Goal: Use online tool/utility: Utilize a website feature to perform a specific function

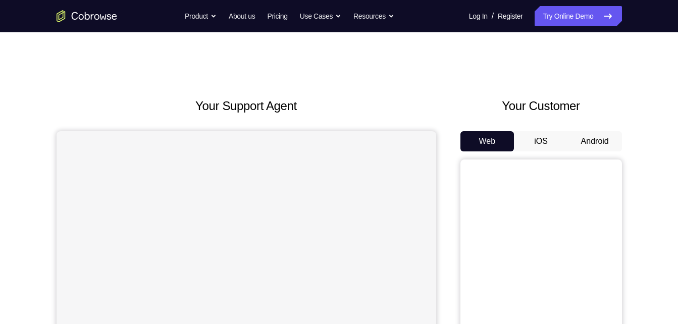
click at [592, 139] on button "Android" at bounding box center [595, 141] width 54 height 20
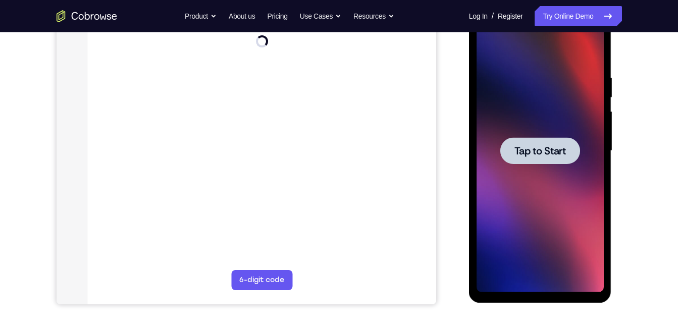
click at [534, 151] on span "Tap to Start" at bounding box center [539, 151] width 51 height 10
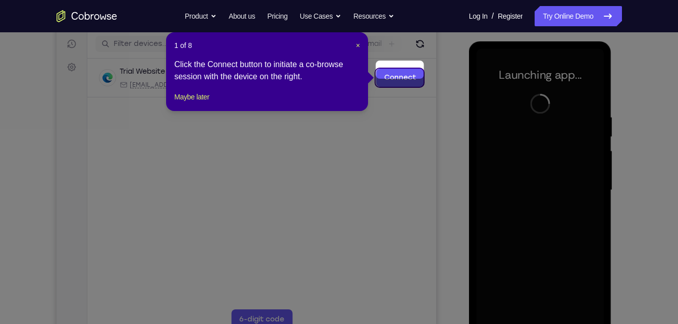
scroll to position [143, 0]
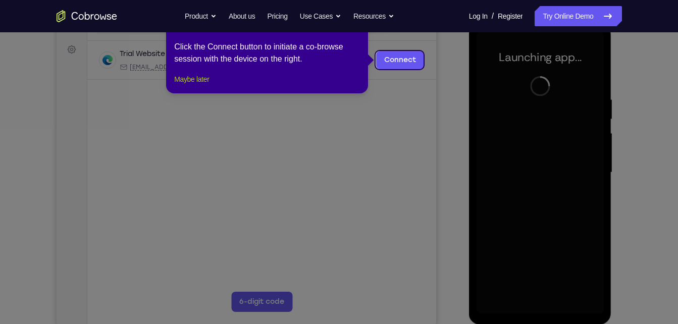
click at [194, 85] on button "Maybe later" at bounding box center [191, 79] width 35 height 12
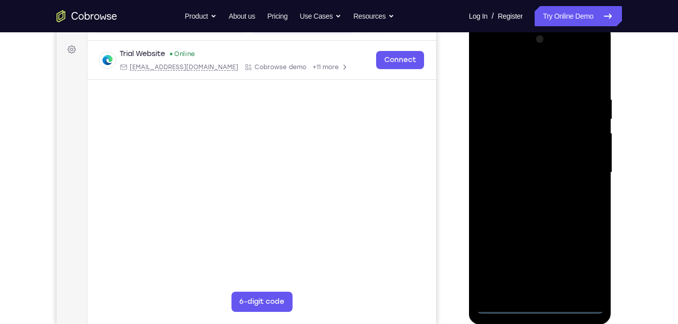
click at [542, 301] on div at bounding box center [539, 172] width 127 height 283
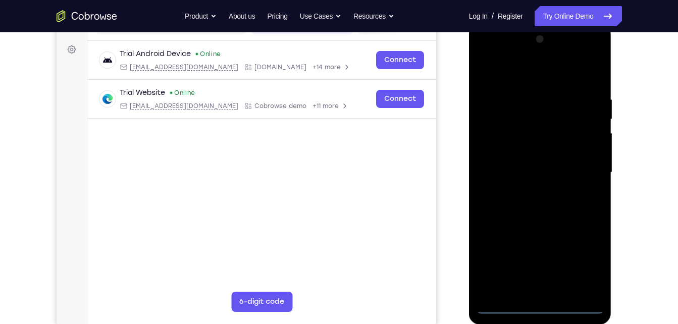
click at [534, 307] on div at bounding box center [539, 172] width 127 height 283
click at [587, 259] on div at bounding box center [539, 172] width 127 height 283
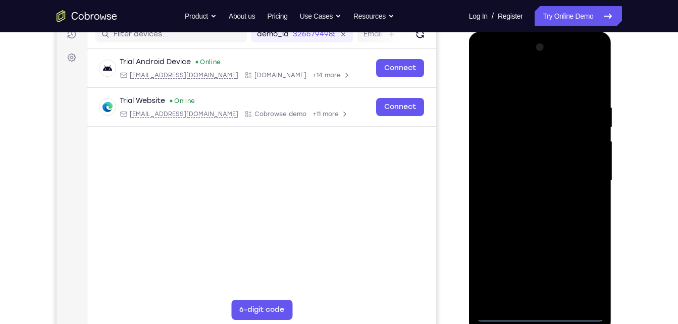
scroll to position [136, 0]
click at [513, 83] on div at bounding box center [539, 180] width 127 height 283
click at [580, 174] on div at bounding box center [539, 180] width 127 height 283
click at [527, 194] on div at bounding box center [539, 180] width 127 height 283
click at [519, 163] on div at bounding box center [539, 180] width 127 height 283
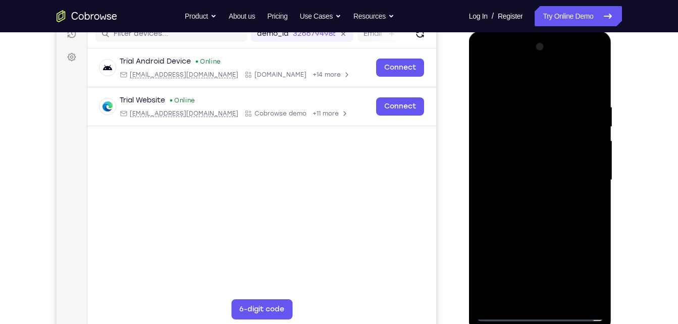
click at [507, 154] on div at bounding box center [539, 180] width 127 height 283
click at [502, 177] on div at bounding box center [539, 180] width 127 height 283
click at [510, 210] on div at bounding box center [539, 180] width 127 height 283
click at [502, 211] on div at bounding box center [539, 180] width 127 height 283
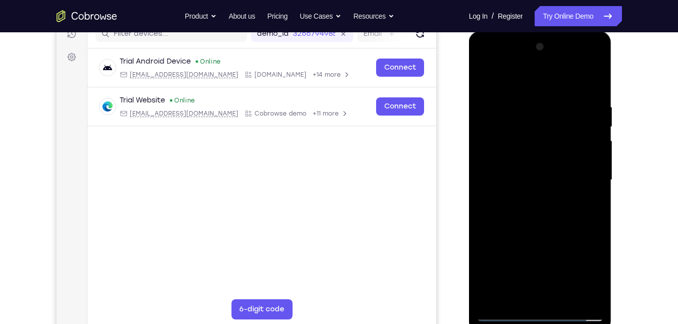
click at [590, 96] on div at bounding box center [539, 180] width 127 height 283
click at [538, 294] on div at bounding box center [539, 180] width 127 height 283
click at [519, 290] on div at bounding box center [539, 180] width 127 height 283
click at [525, 295] on div at bounding box center [539, 180] width 127 height 283
click at [591, 97] on div at bounding box center [539, 180] width 127 height 283
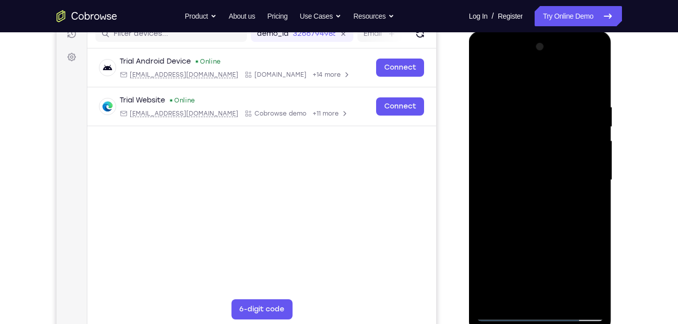
click at [525, 295] on div at bounding box center [539, 180] width 127 height 283
click at [538, 135] on div at bounding box center [539, 180] width 127 height 283
click at [526, 113] on div at bounding box center [539, 180] width 127 height 283
click at [546, 221] on div at bounding box center [539, 180] width 127 height 283
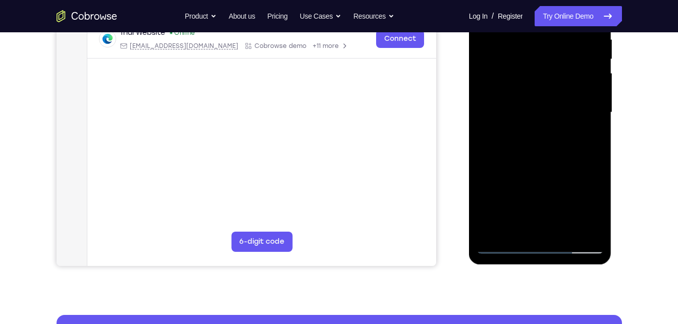
scroll to position [204, 0]
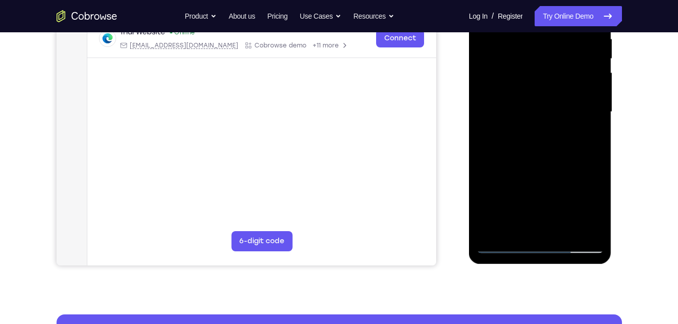
click at [564, 231] on div at bounding box center [539, 112] width 127 height 283
click at [508, 172] on div at bounding box center [539, 112] width 127 height 283
click at [503, 93] on div at bounding box center [539, 112] width 127 height 283
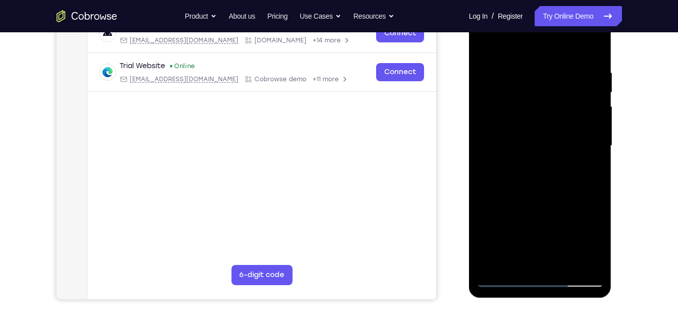
scroll to position [170, 0]
click at [482, 43] on div at bounding box center [539, 146] width 127 height 283
click at [484, 47] on div at bounding box center [539, 146] width 127 height 283
drag, startPoint x: 500, startPoint y: 142, endPoint x: 503, endPoint y: 82, distance: 60.6
click at [503, 82] on div at bounding box center [539, 146] width 127 height 283
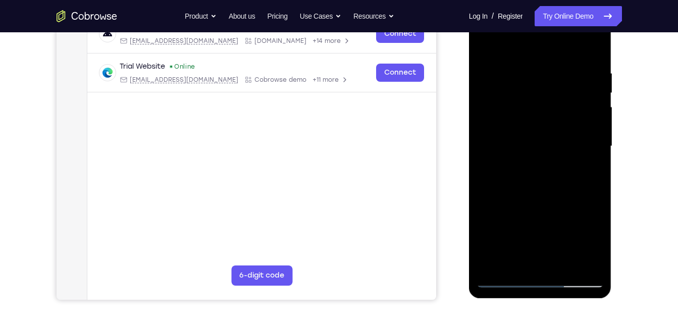
drag, startPoint x: 503, startPoint y: 82, endPoint x: 558, endPoint y: 187, distance: 118.3
click at [558, 187] on div at bounding box center [539, 146] width 127 height 283
drag, startPoint x: 575, startPoint y: 125, endPoint x: 572, endPoint y: 66, distance: 59.6
click at [572, 66] on div at bounding box center [539, 146] width 127 height 283
click at [564, 265] on div at bounding box center [539, 146] width 127 height 283
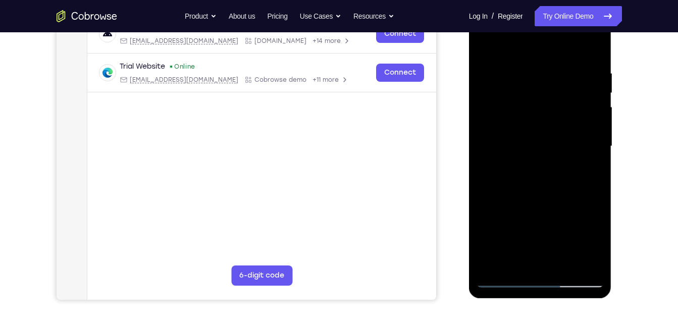
click at [584, 263] on div at bounding box center [539, 146] width 127 height 283
click at [507, 176] on div at bounding box center [539, 146] width 127 height 283
click at [515, 47] on div at bounding box center [539, 146] width 127 height 283
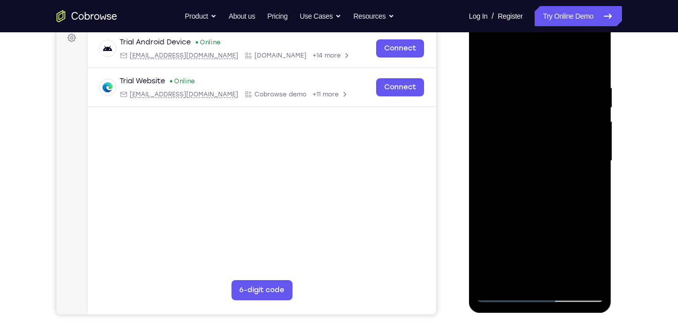
scroll to position [154, 0]
click at [561, 281] on div at bounding box center [539, 161] width 127 height 283
click at [483, 56] on div at bounding box center [539, 161] width 127 height 283
click at [554, 115] on div at bounding box center [539, 161] width 127 height 283
drag, startPoint x: 554, startPoint y: 115, endPoint x: 570, endPoint y: 3, distance: 113.8
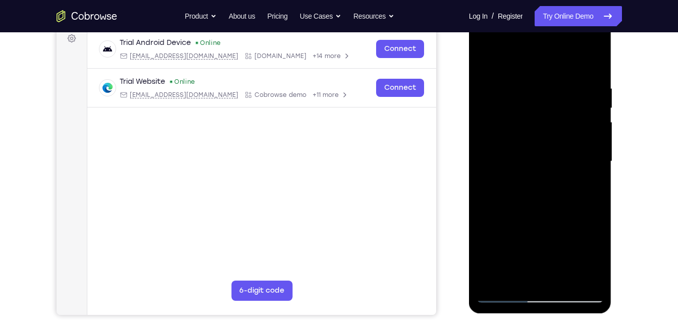
click at [570, 13] on html "Online web based iOS Simulators and Android Emulators. Run iPhone, iPad, Mobile…" at bounding box center [541, 164] width 144 height 303
click at [565, 279] on div at bounding box center [539, 161] width 127 height 283
click at [487, 283] on div at bounding box center [539, 161] width 127 height 283
click at [497, 293] on div at bounding box center [539, 161] width 127 height 283
click at [529, 79] on div at bounding box center [539, 161] width 127 height 283
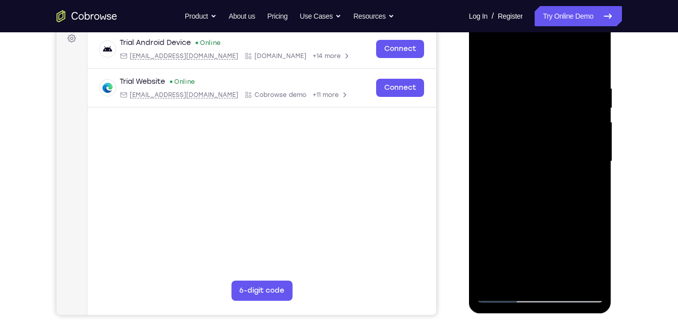
click at [522, 78] on div at bounding box center [539, 161] width 127 height 283
click at [536, 82] on div at bounding box center [539, 161] width 127 height 283
click at [528, 80] on div at bounding box center [539, 161] width 127 height 283
click at [593, 59] on div at bounding box center [539, 161] width 127 height 283
click at [569, 275] on div at bounding box center [539, 161] width 127 height 283
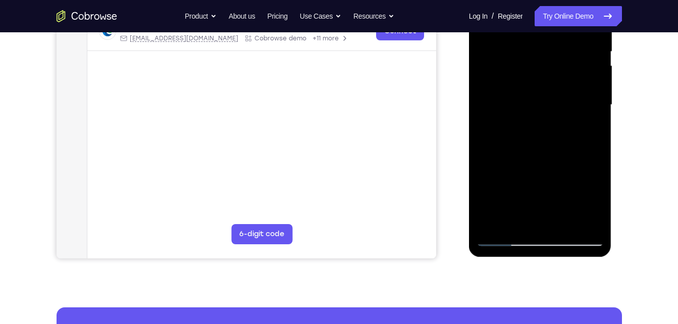
scroll to position [211, 0]
